Goal: Task Accomplishment & Management: Manage account settings

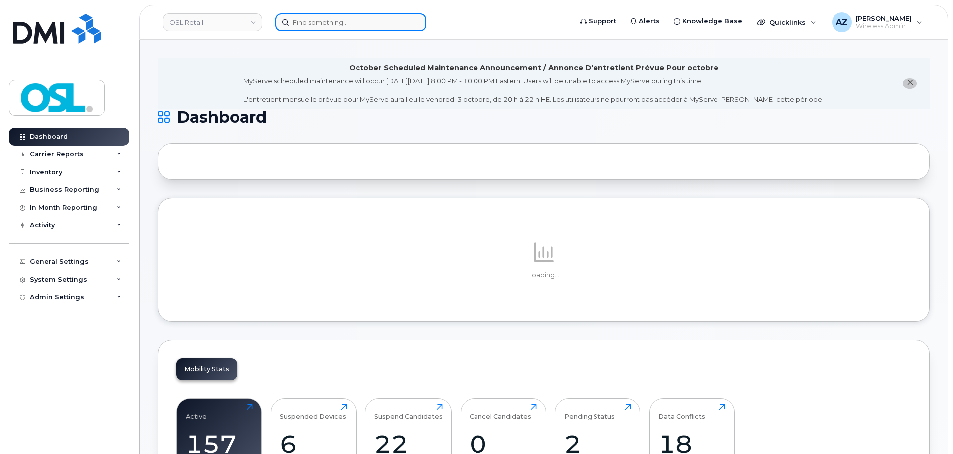
click at [334, 27] on input at bounding box center [350, 22] width 151 height 18
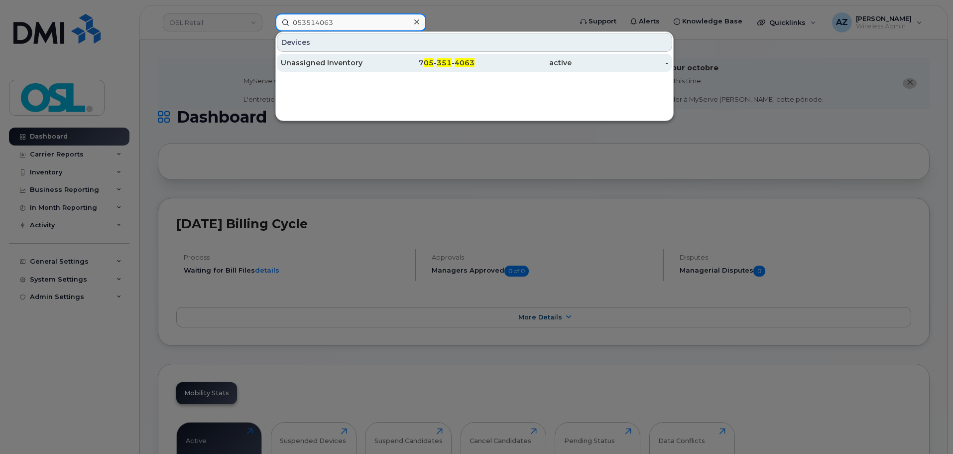
type input "053514063"
click at [355, 63] on div "Unassigned Inventory" at bounding box center [329, 63] width 97 height 10
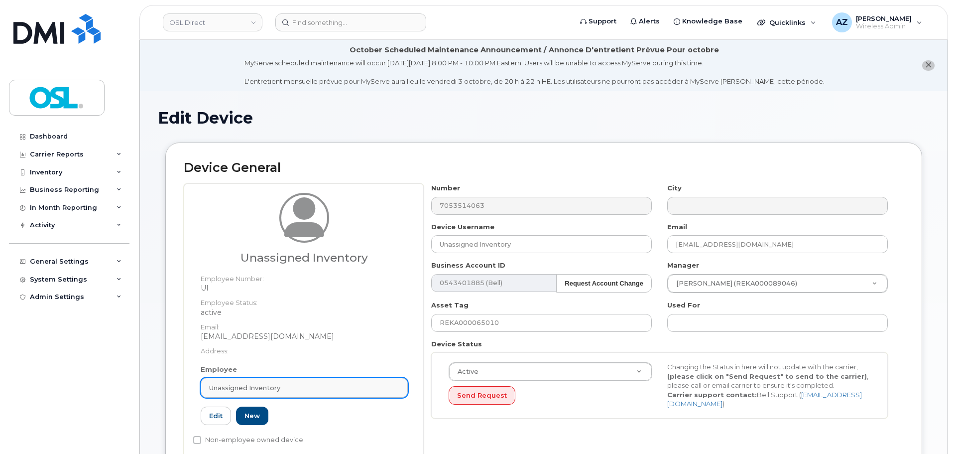
click at [270, 389] on span "Unassigned Inventory" at bounding box center [244, 387] width 71 height 9
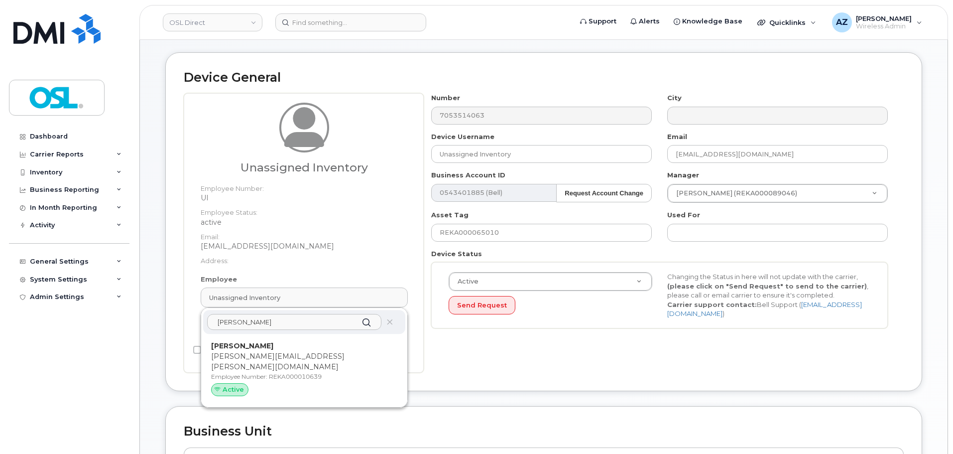
scroll to position [100, 0]
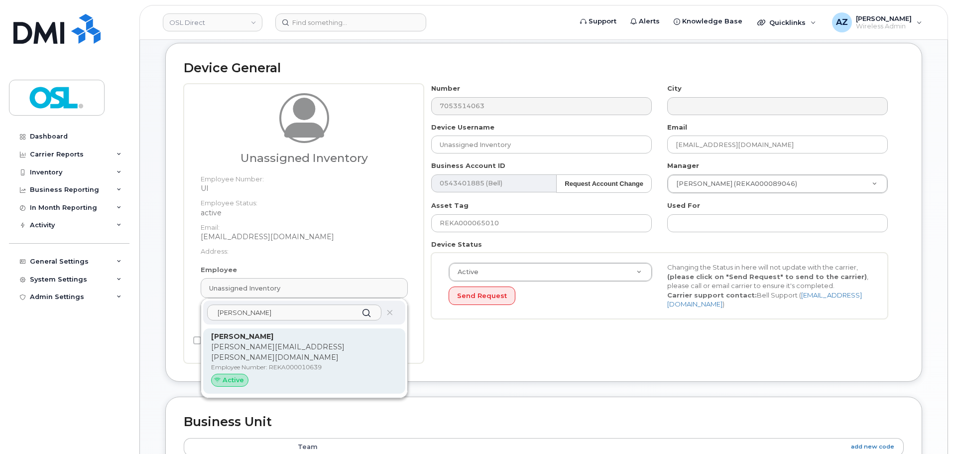
type input "kyle ben"
click at [297, 341] on p "Kyle Bennett" at bounding box center [304, 336] width 186 height 10
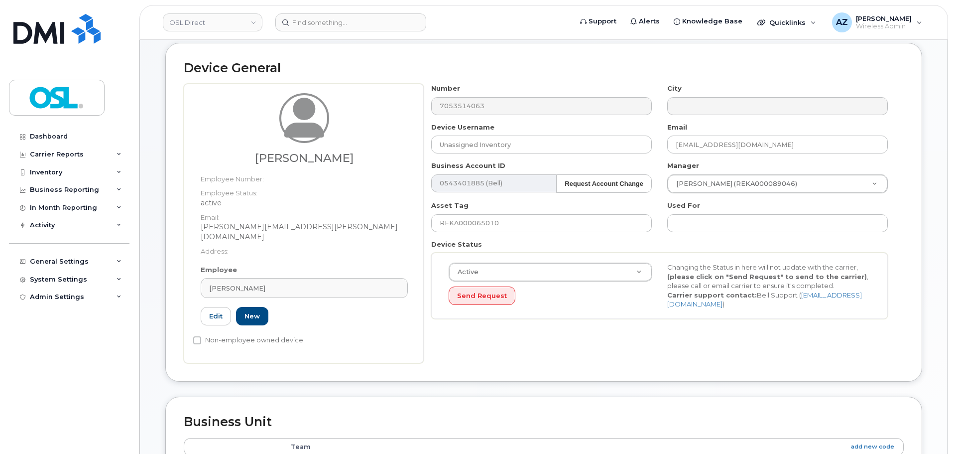
type input "REKA000010639"
type input "Kyle Bennett"
type input "kyle.bennett@osldirect.com"
type input "3358055"
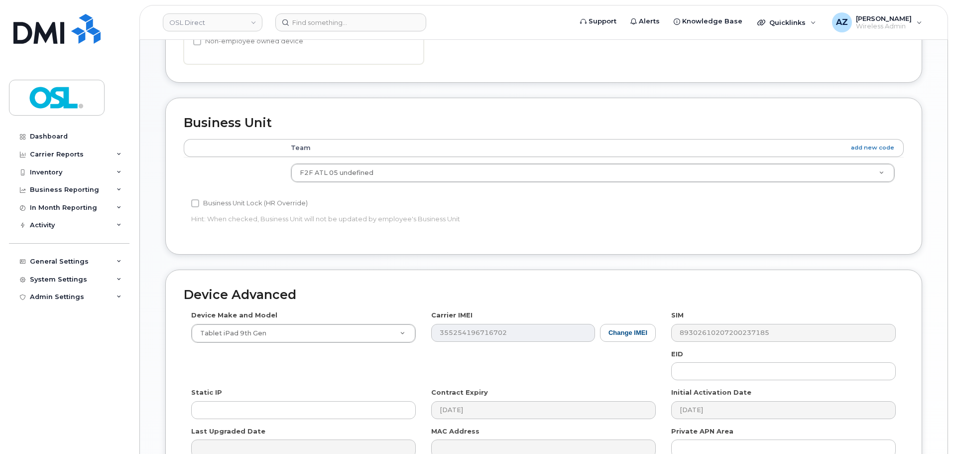
scroll to position [501, 0]
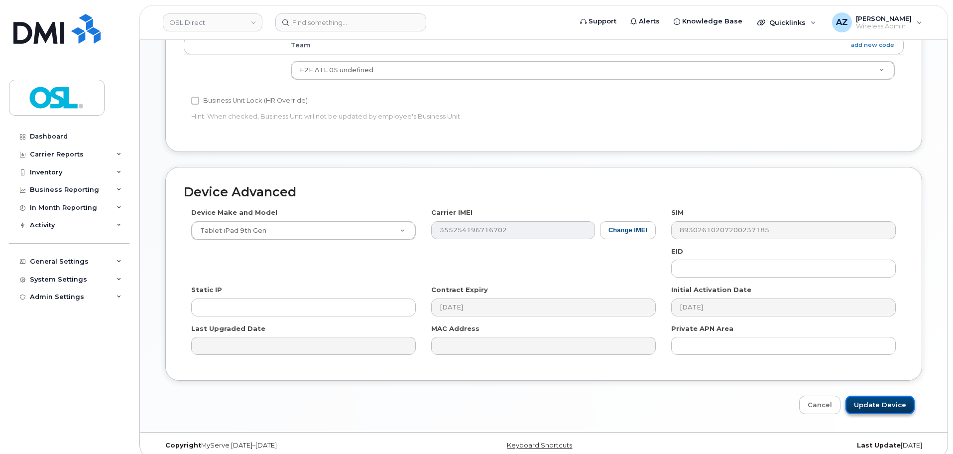
click at [882, 395] on input "Update Device" at bounding box center [879, 404] width 69 height 18
type input "Saving..."
